Goal: Task Accomplishment & Management: Use online tool/utility

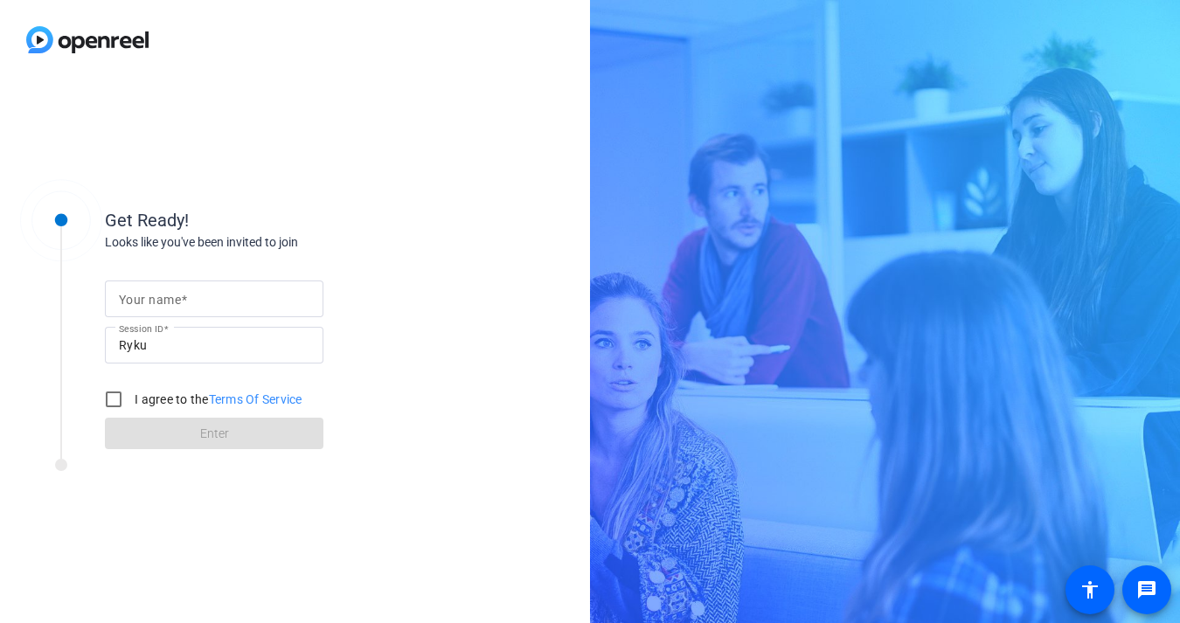
click at [157, 305] on mat-label "Your name" at bounding box center [150, 300] width 62 height 14
click at [157, 305] on input "Your name" at bounding box center [214, 298] width 191 height 21
click at [418, 270] on div "Your name [PERSON_NAME] Session ID Ryku I agree to the Terms Of Service Enter" at bounding box center [280, 351] width 350 height 198
click at [221, 304] on input "[PERSON_NAME]" at bounding box center [214, 298] width 191 height 21
type input "[PERSON_NAME] (SAP)"
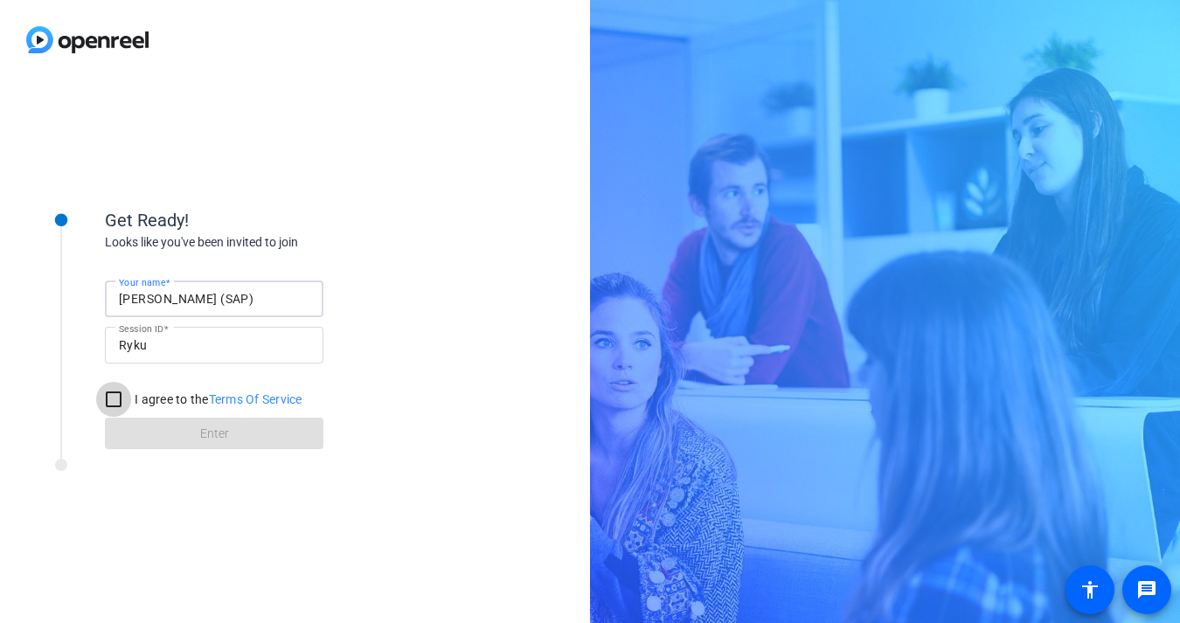
click at [106, 398] on input "I agree to the Terms Of Service" at bounding box center [113, 399] width 35 height 35
checkbox input "true"
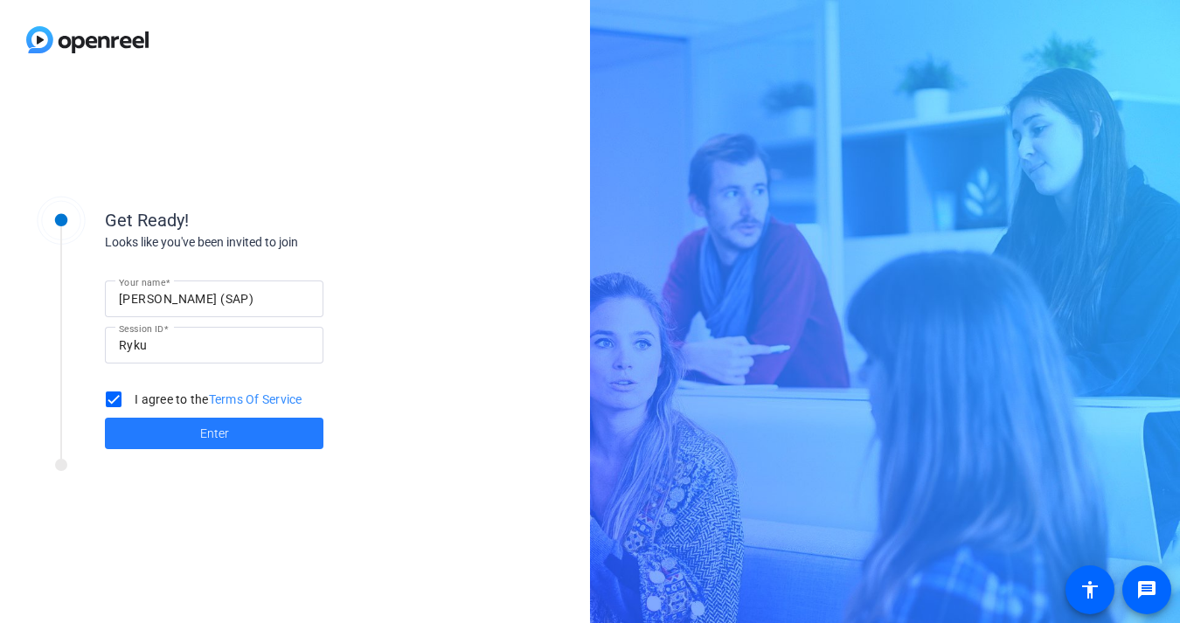
click at [162, 426] on span at bounding box center [214, 433] width 218 height 42
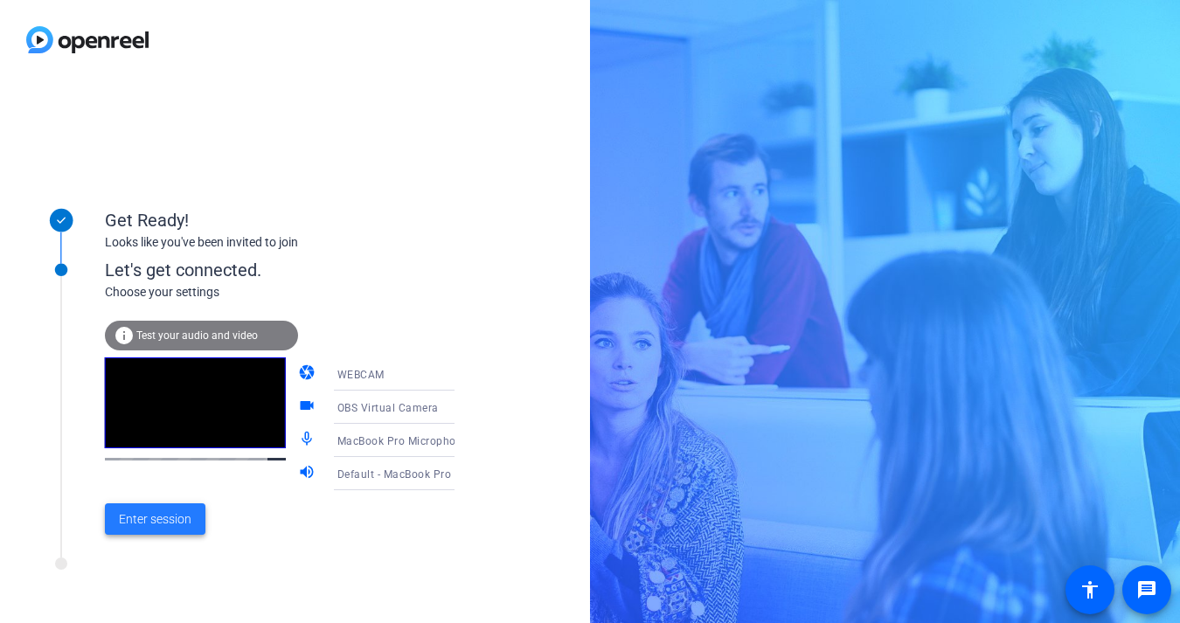
click at [144, 525] on span "Enter session" at bounding box center [155, 519] width 73 height 18
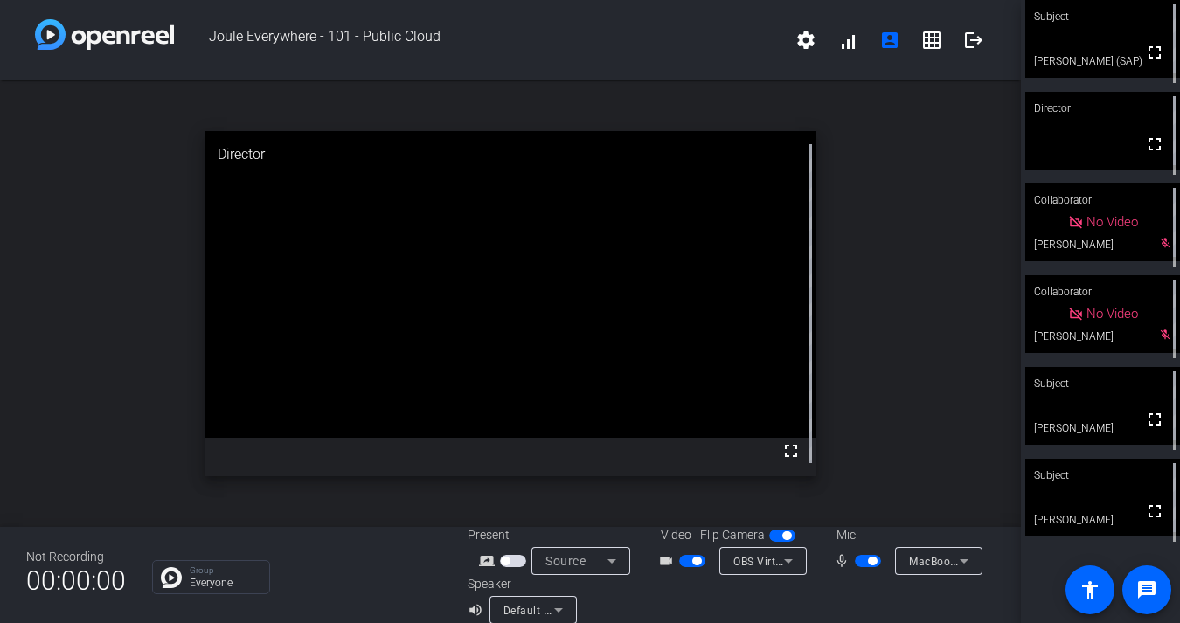
click at [867, 565] on span "button" at bounding box center [868, 561] width 26 height 12
click at [689, 562] on span "button" at bounding box center [692, 561] width 26 height 12
click at [689, 561] on span "button" at bounding box center [692, 561] width 26 height 12
click at [692, 561] on span "button" at bounding box center [696, 561] width 9 height 9
click at [693, 563] on span "button" at bounding box center [692, 561] width 26 height 12
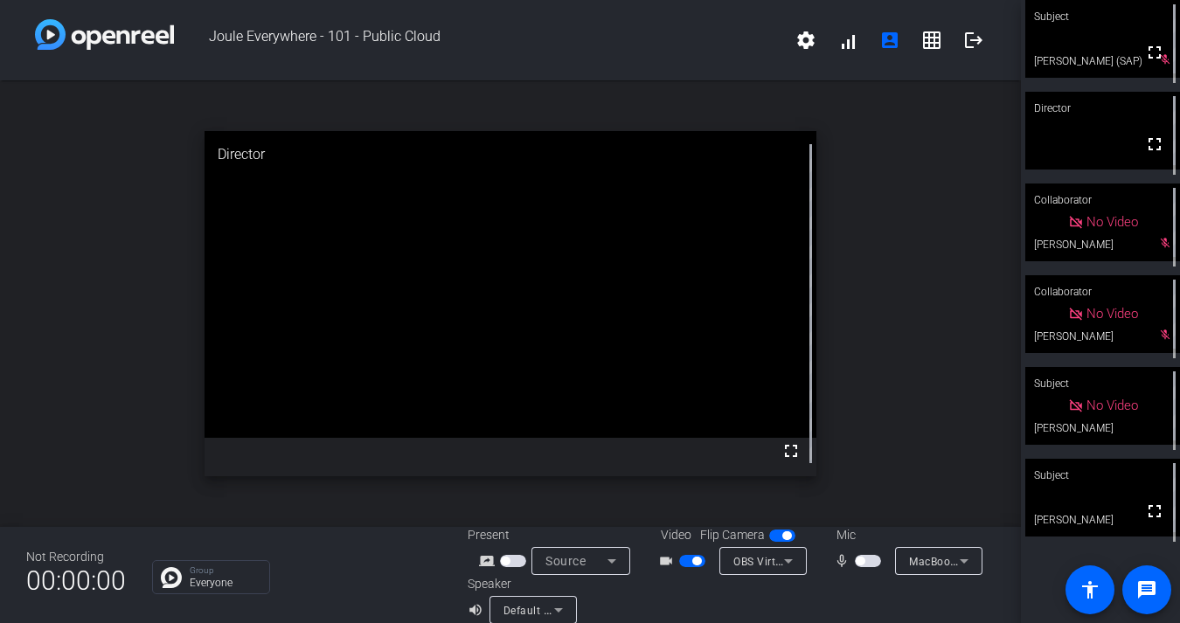
click at [861, 564] on span "button" at bounding box center [860, 561] width 9 height 9
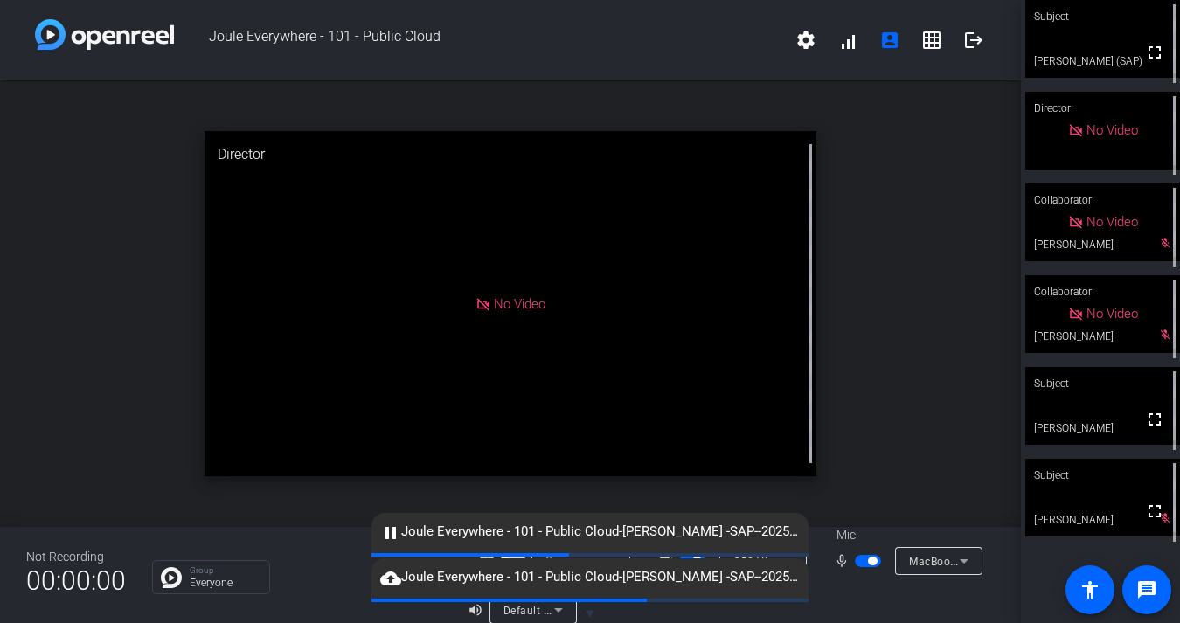
scroll to position [20, 0]
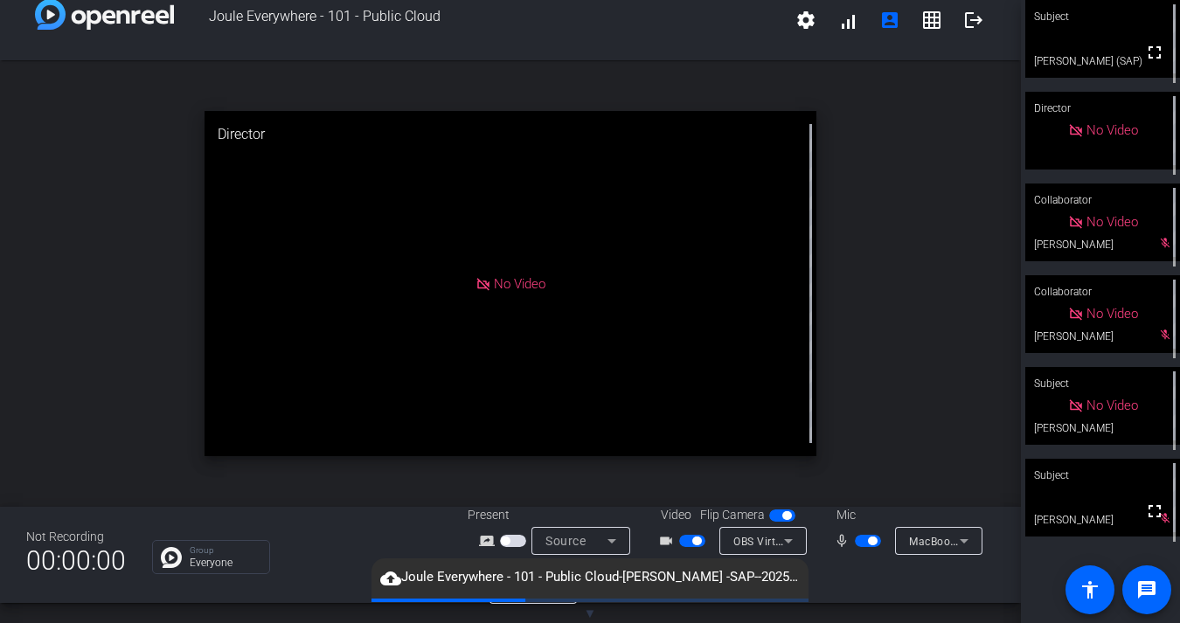
click at [693, 542] on span "button" at bounding box center [696, 541] width 9 height 9
click at [868, 544] on span "button" at bounding box center [868, 541] width 26 height 12
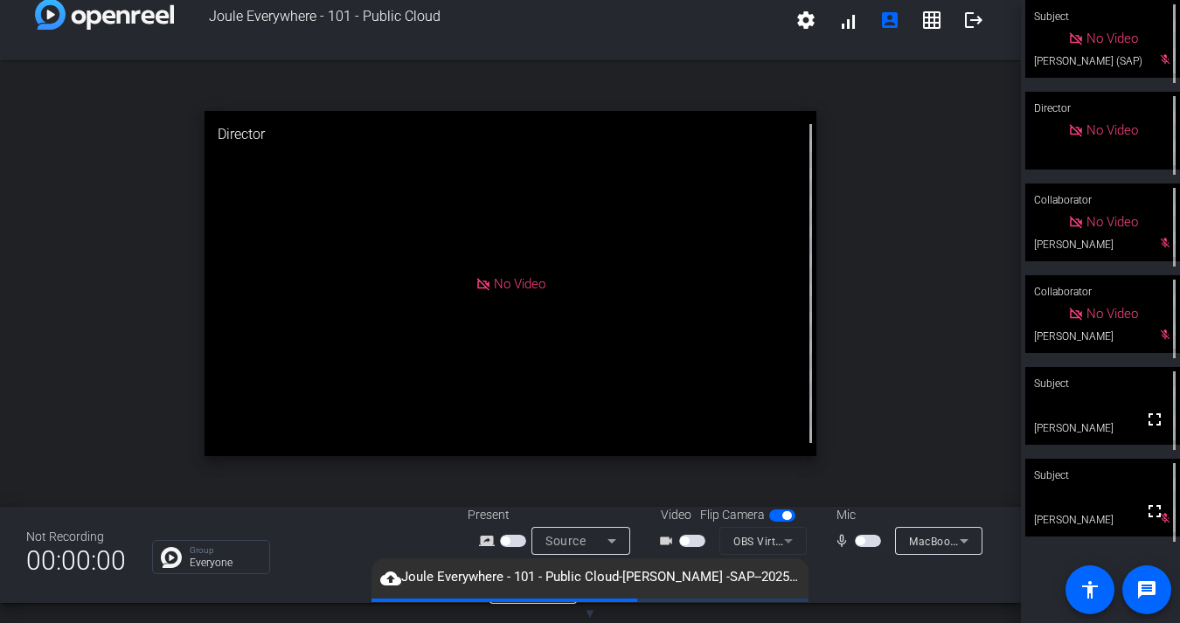
click at [865, 542] on span "button" at bounding box center [868, 541] width 26 height 12
click at [870, 542] on span "button" at bounding box center [872, 541] width 9 height 9
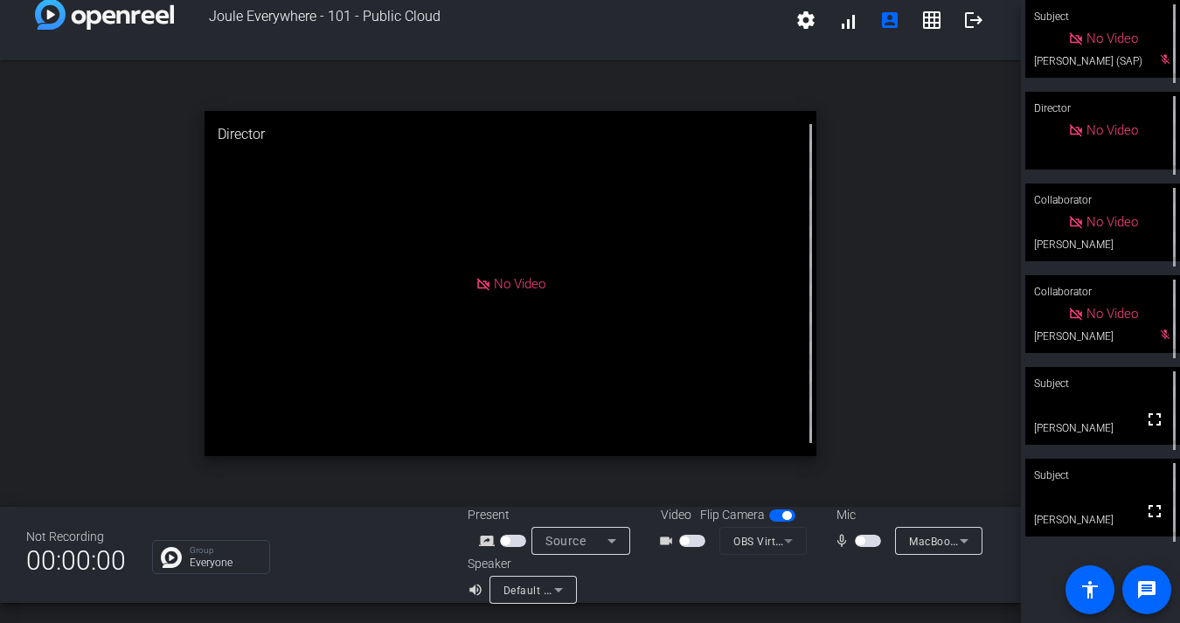
click at [863, 540] on span "button" at bounding box center [860, 541] width 9 height 9
click at [867, 543] on span "button" at bounding box center [868, 541] width 26 height 12
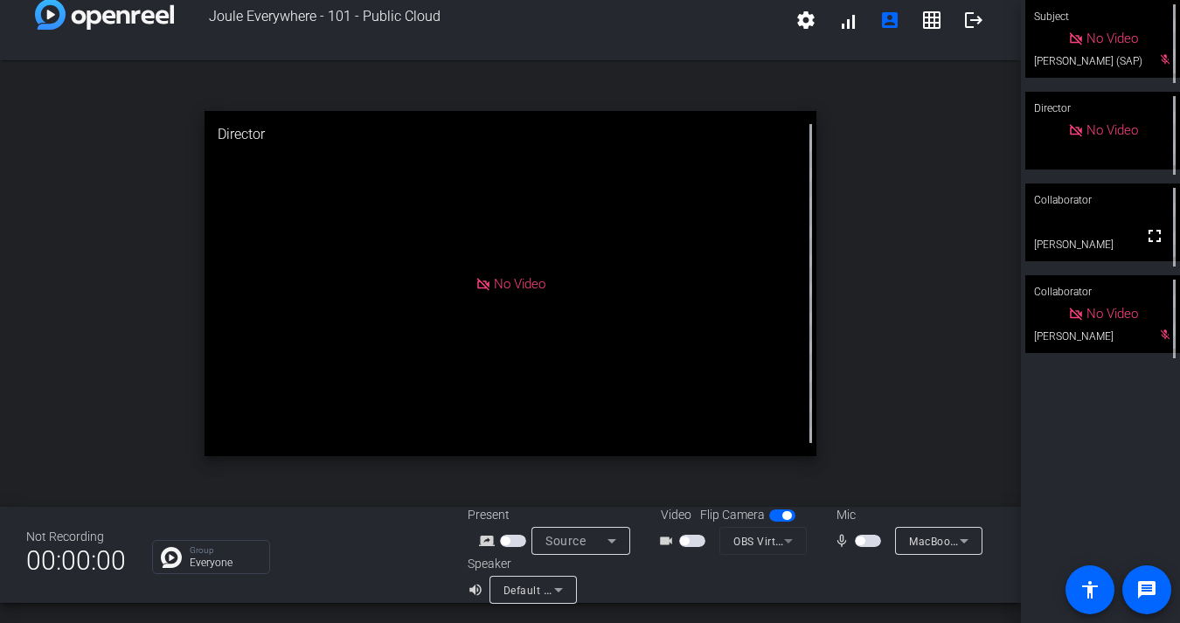
click at [862, 541] on span "button" at bounding box center [860, 541] width 9 height 9
click at [863, 542] on span "button" at bounding box center [868, 541] width 26 height 12
click at [863, 542] on span "button" at bounding box center [860, 541] width 9 height 9
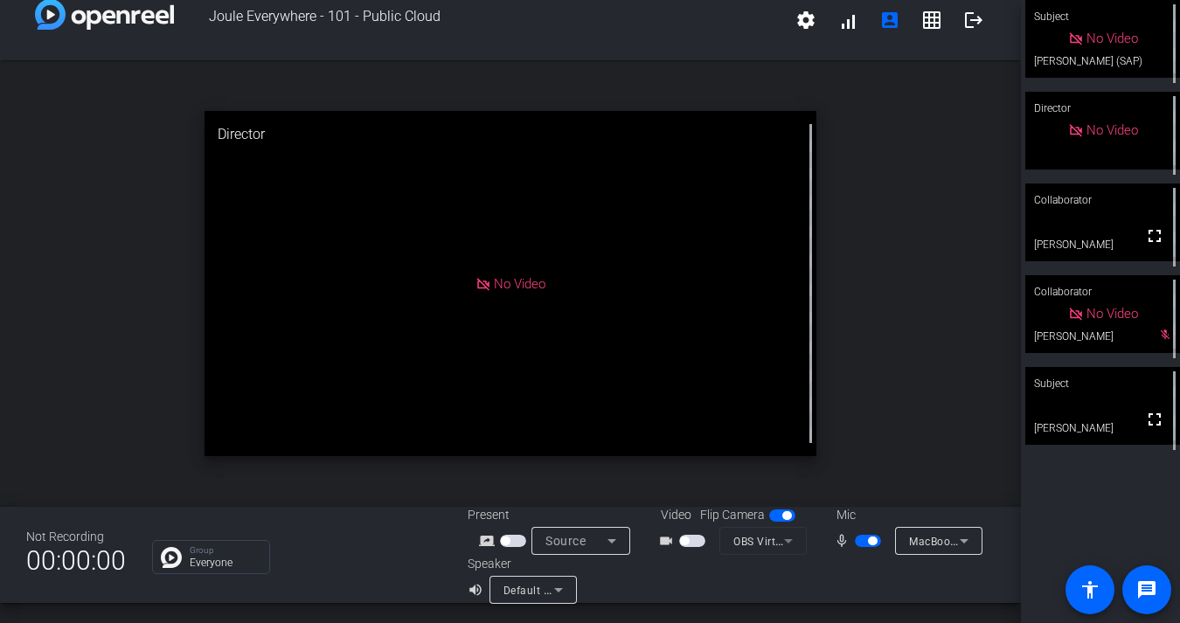
click at [870, 544] on span "button" at bounding box center [872, 541] width 9 height 9
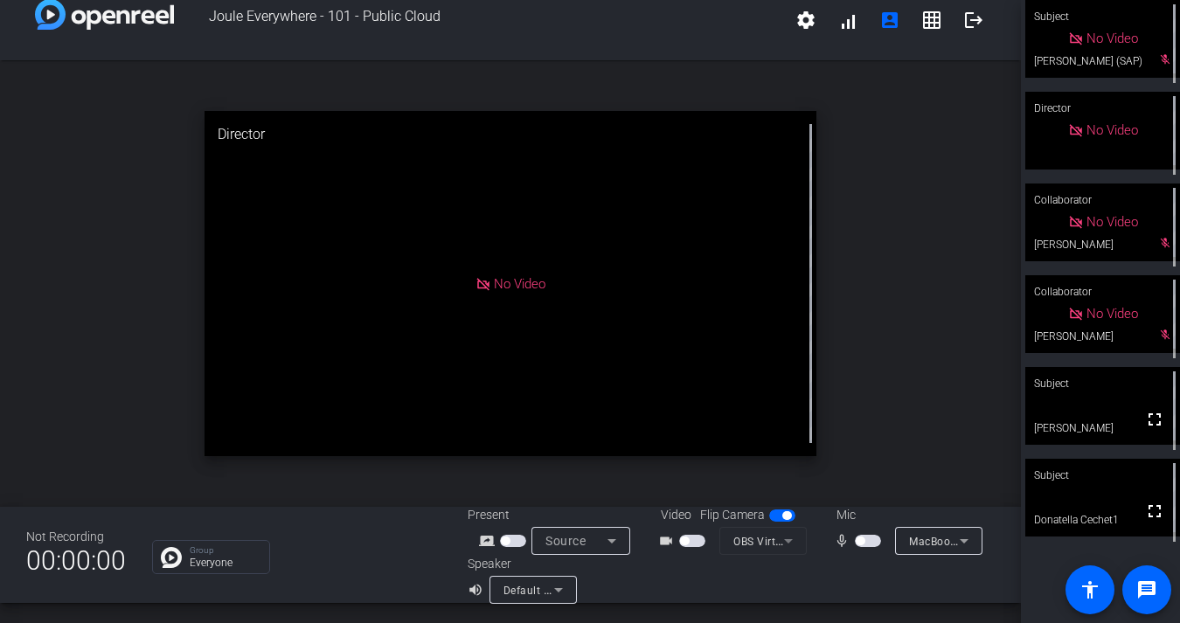
click at [688, 543] on span "button" at bounding box center [684, 541] width 9 height 9
click at [872, 539] on span "button" at bounding box center [868, 541] width 26 height 12
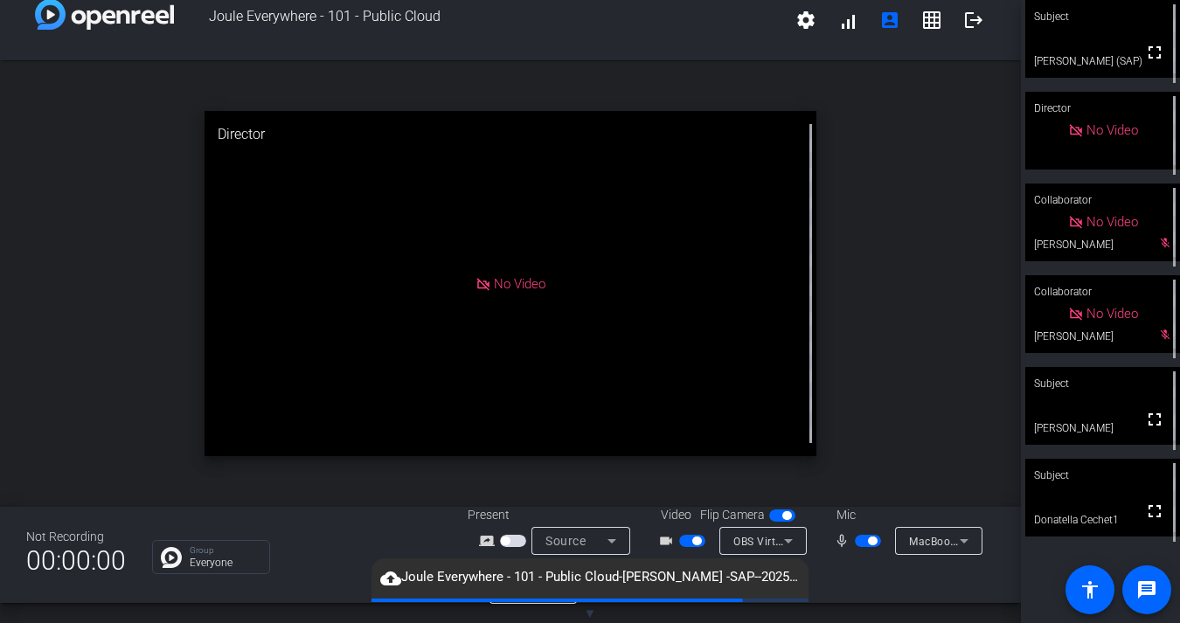
click at [861, 543] on span "button" at bounding box center [868, 541] width 26 height 12
click at [688, 541] on span "button" at bounding box center [692, 541] width 26 height 12
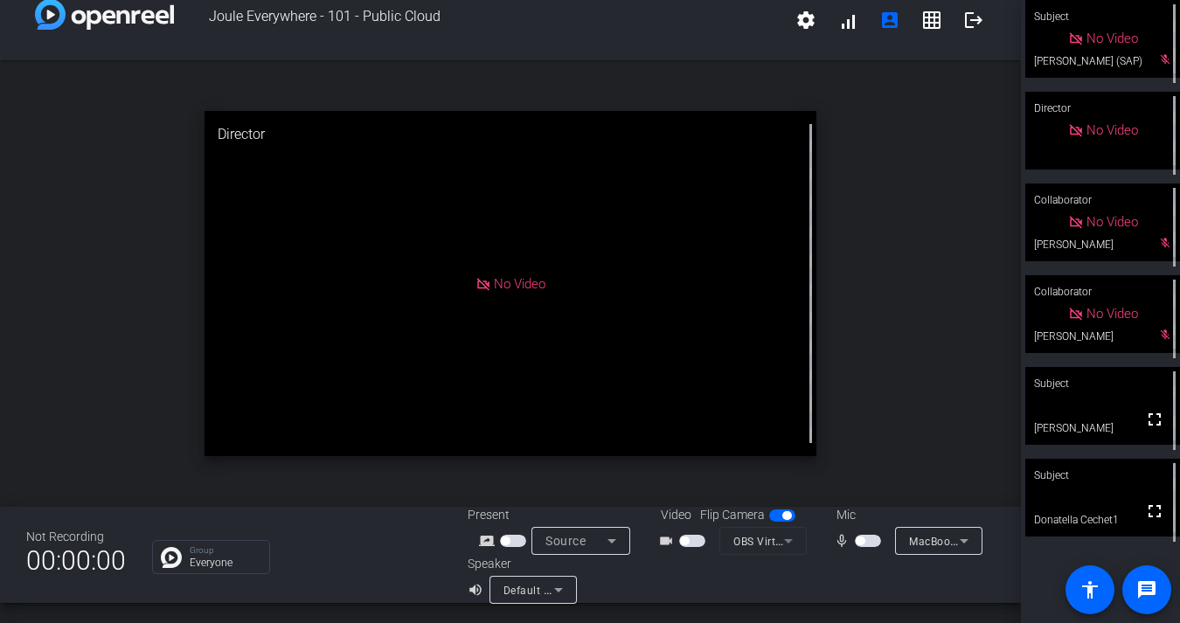
click at [689, 543] on span "button" at bounding box center [692, 541] width 26 height 12
